Goal: Information Seeking & Learning: Learn about a topic

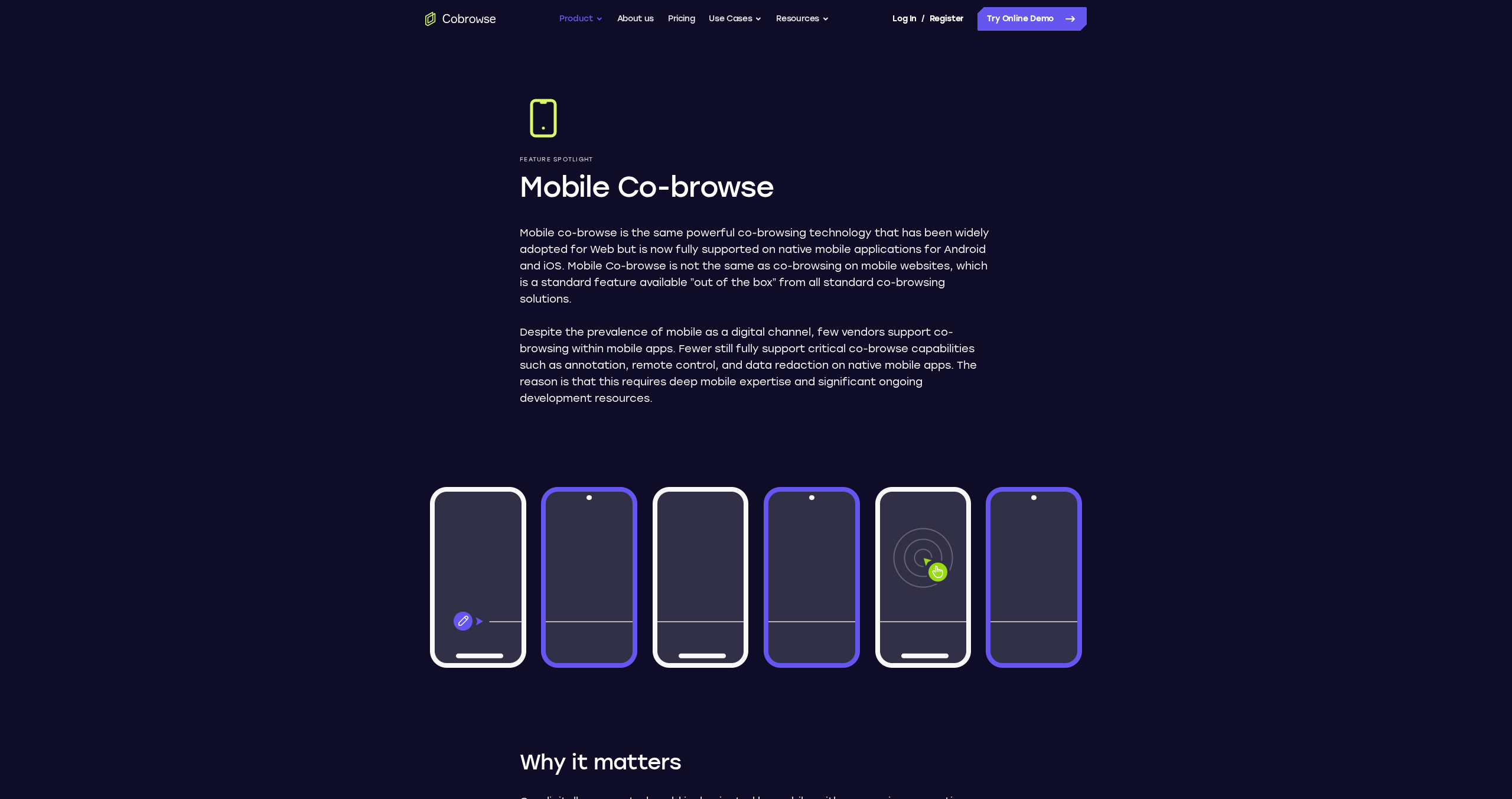
click at [581, 18] on button "Product" at bounding box center [581, 18] width 43 height 23
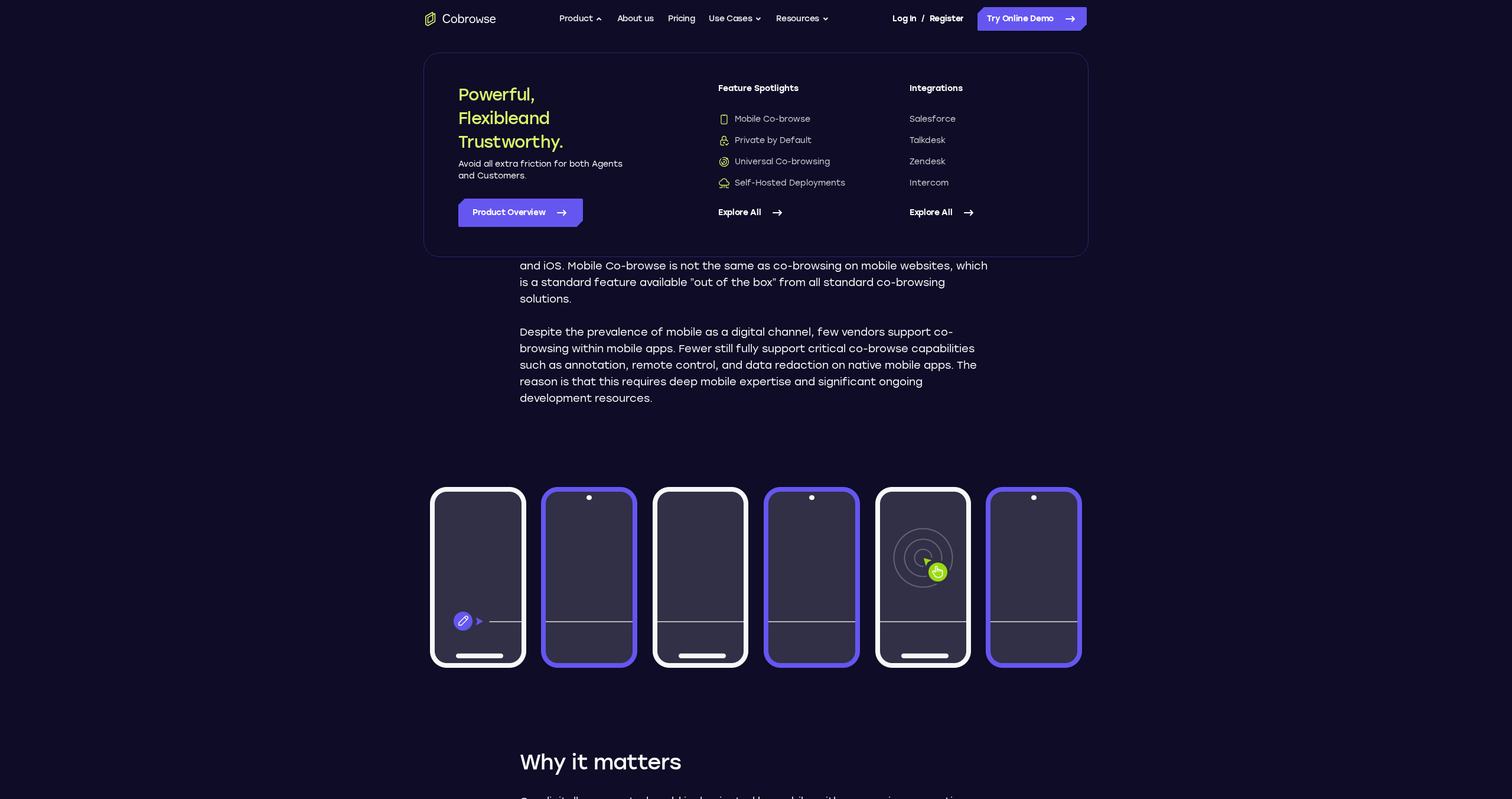
click at [946, 216] on link "Explore All" at bounding box center [982, 213] width 144 height 28
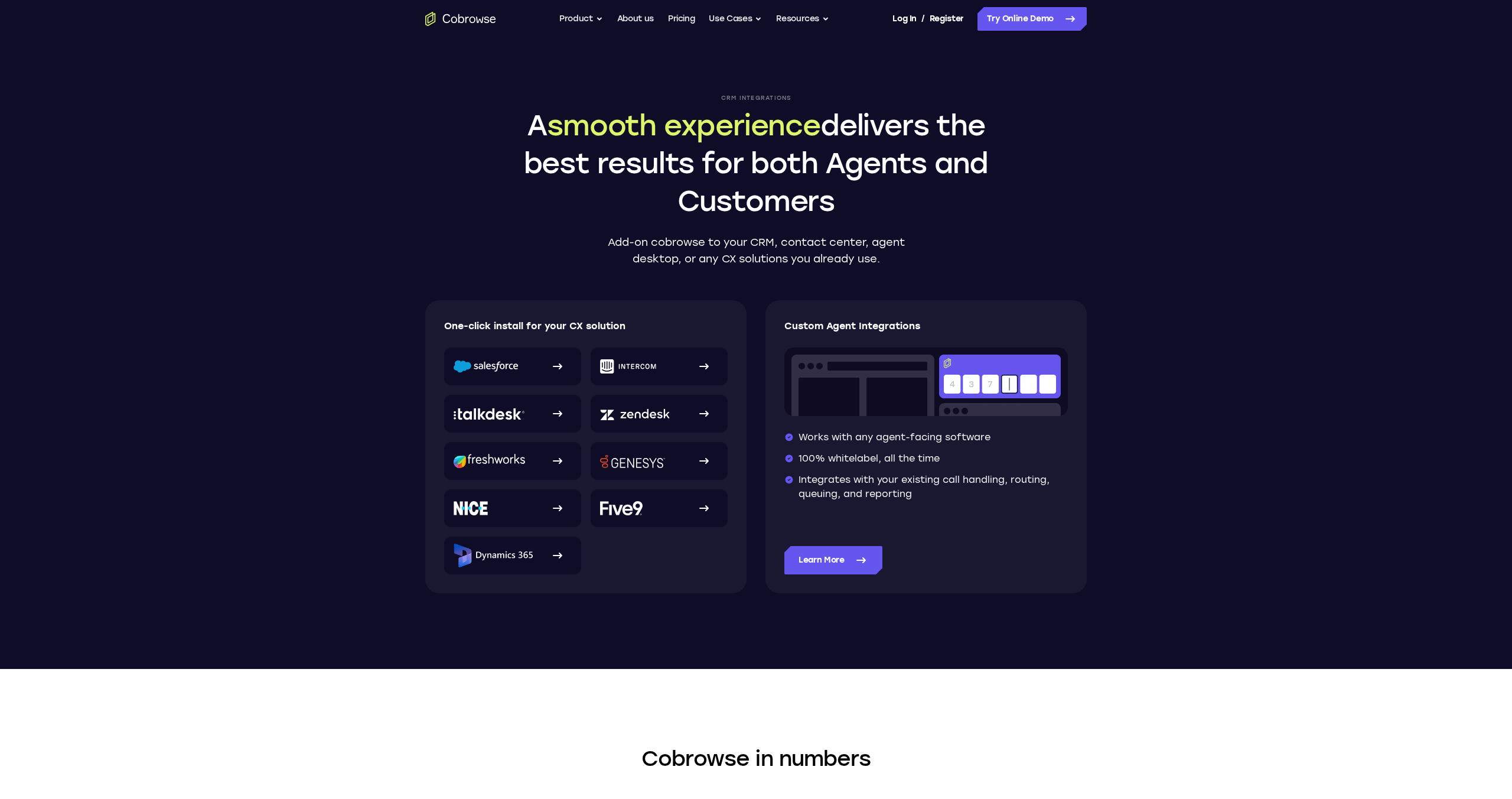
click at [482, 18] on icon "Go to the home page" at bounding box center [479, 19] width 8 height 6
